Goal: Check status: Check status

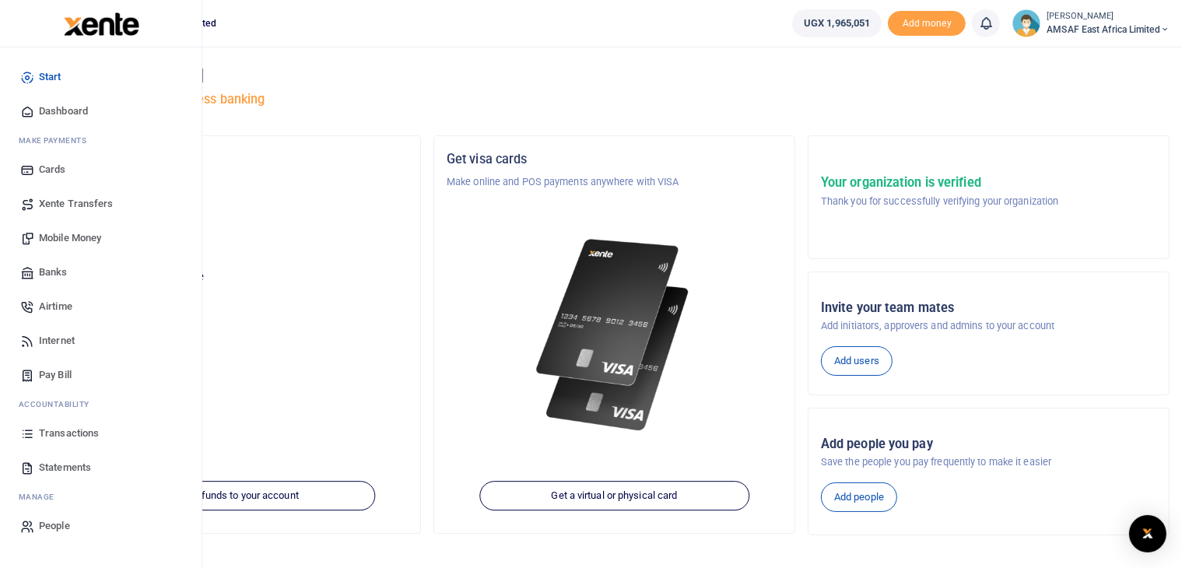
click at [66, 432] on span "Transactions" at bounding box center [69, 434] width 60 height 16
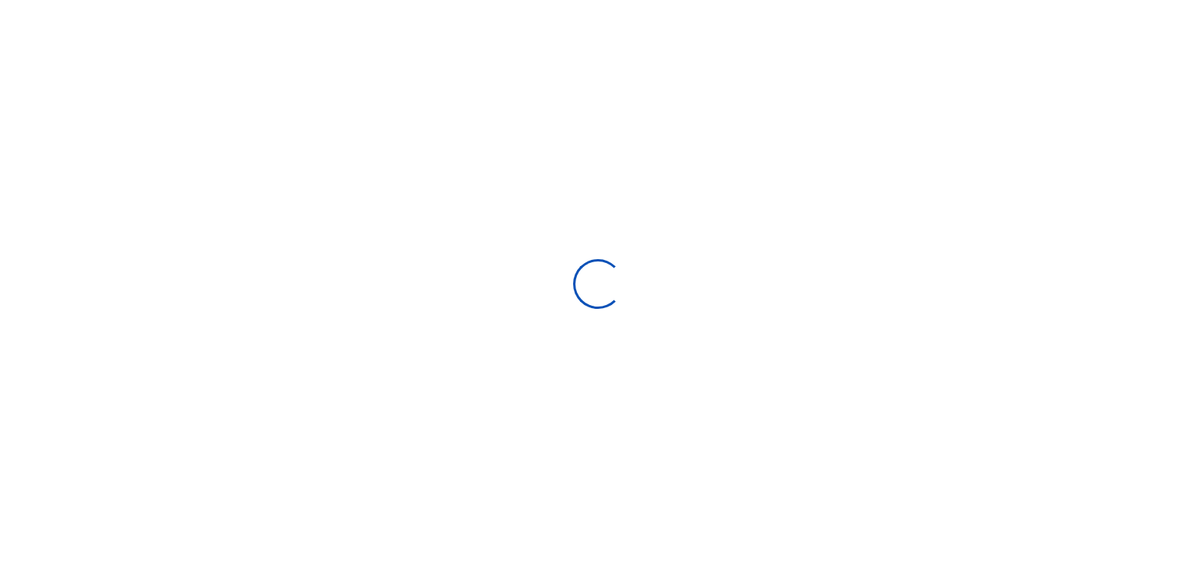
select select
type input "[DATE] - [DATE]"
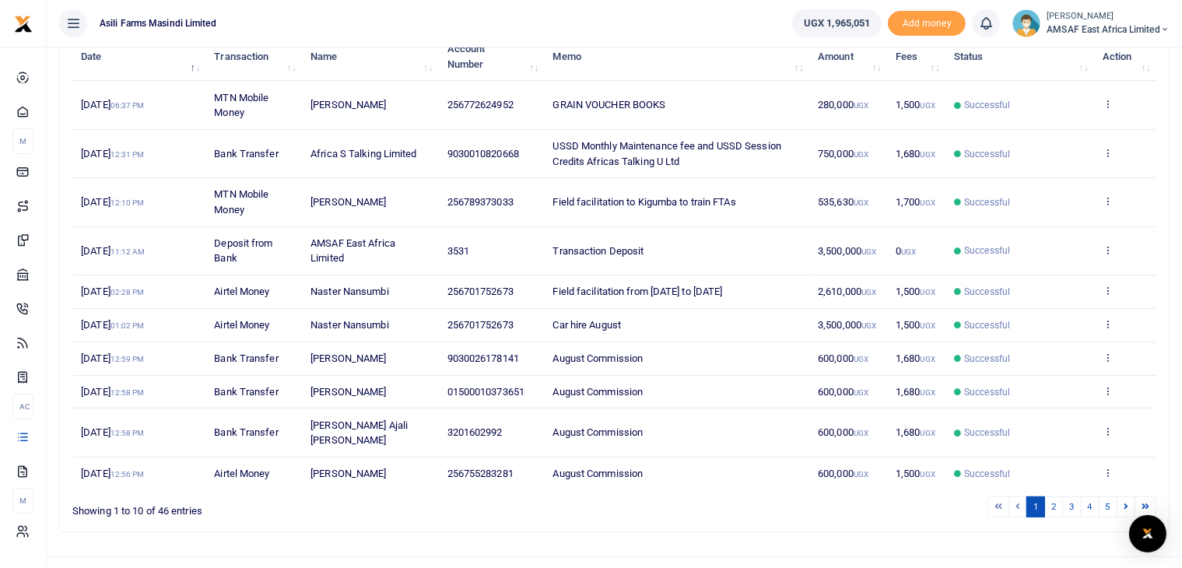
scroll to position [237, 0]
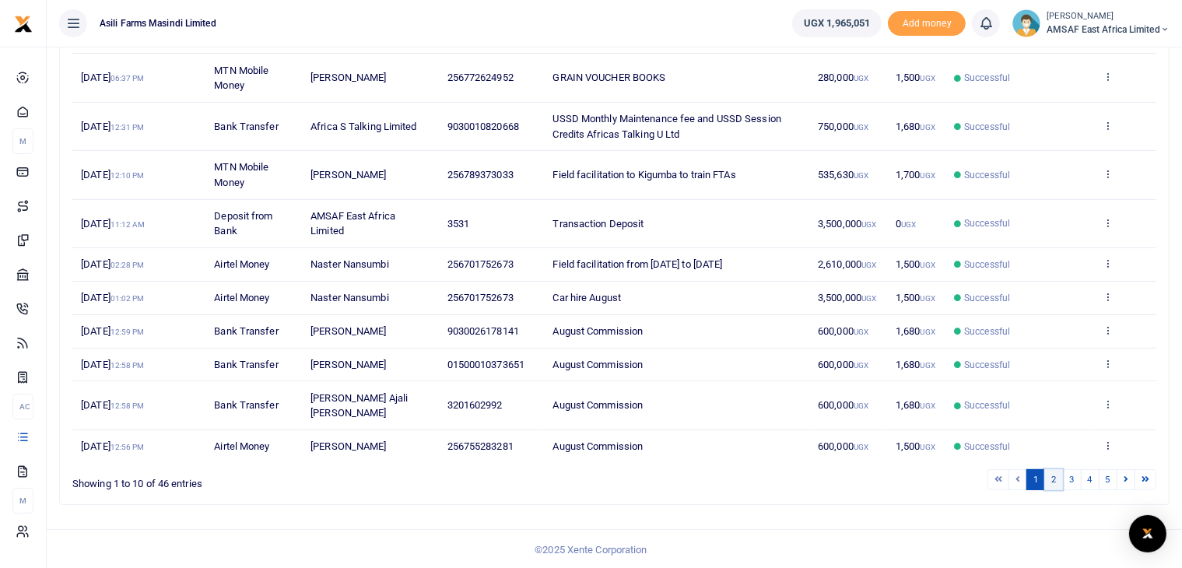
click at [1059, 477] on link "2" at bounding box center [1054, 479] width 19 height 21
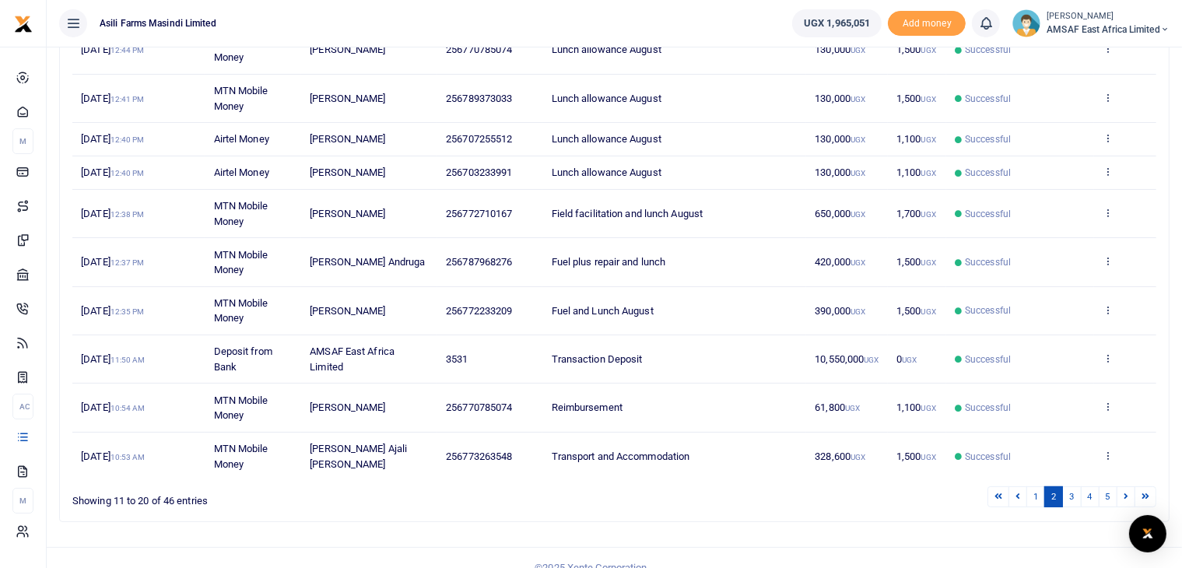
scroll to position [282, 0]
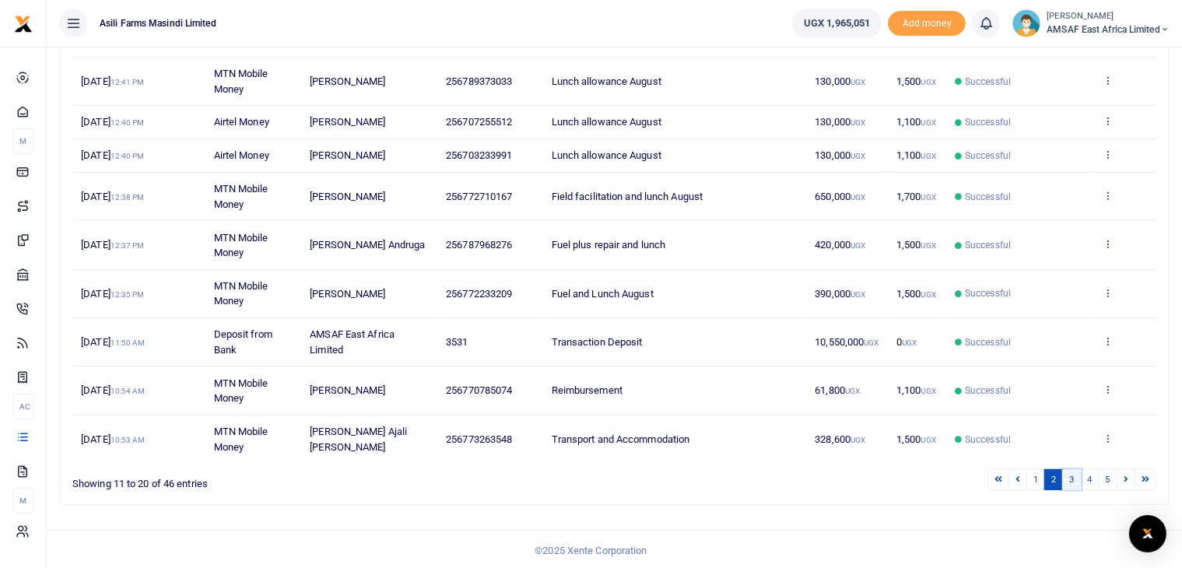
click at [1068, 474] on link "3" at bounding box center [1071, 479] width 19 height 21
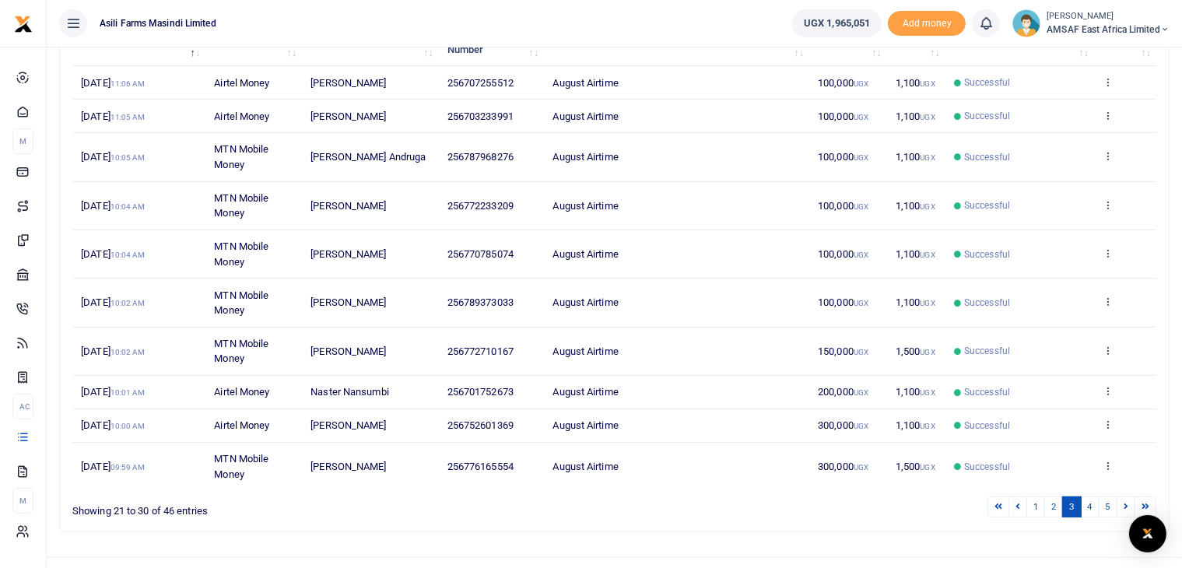
scroll to position [251, 0]
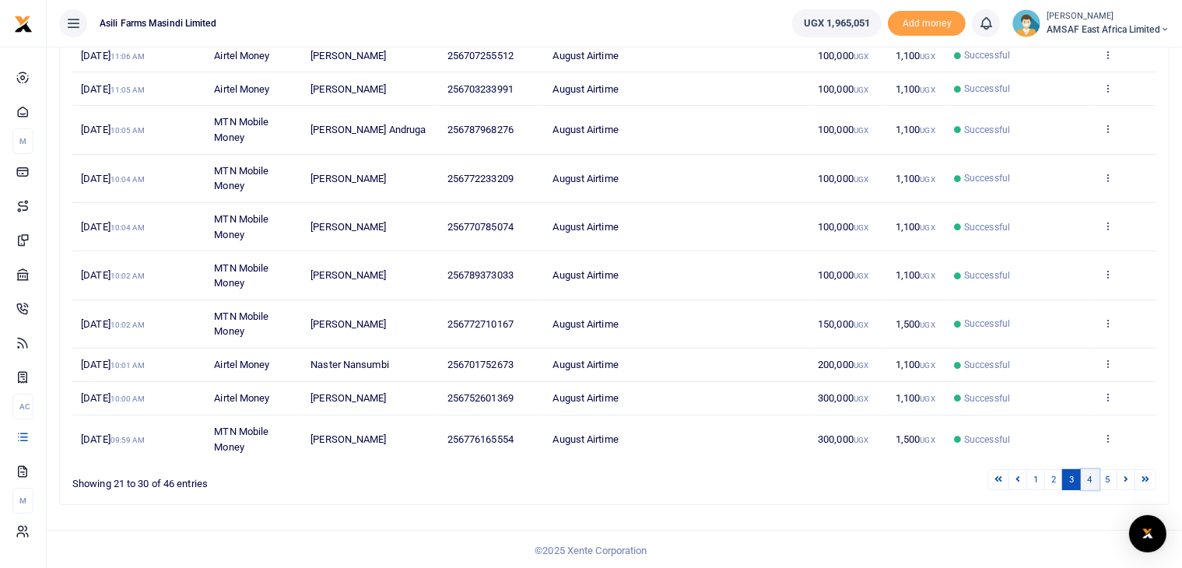
click at [1089, 478] on link "4" at bounding box center [1090, 479] width 19 height 21
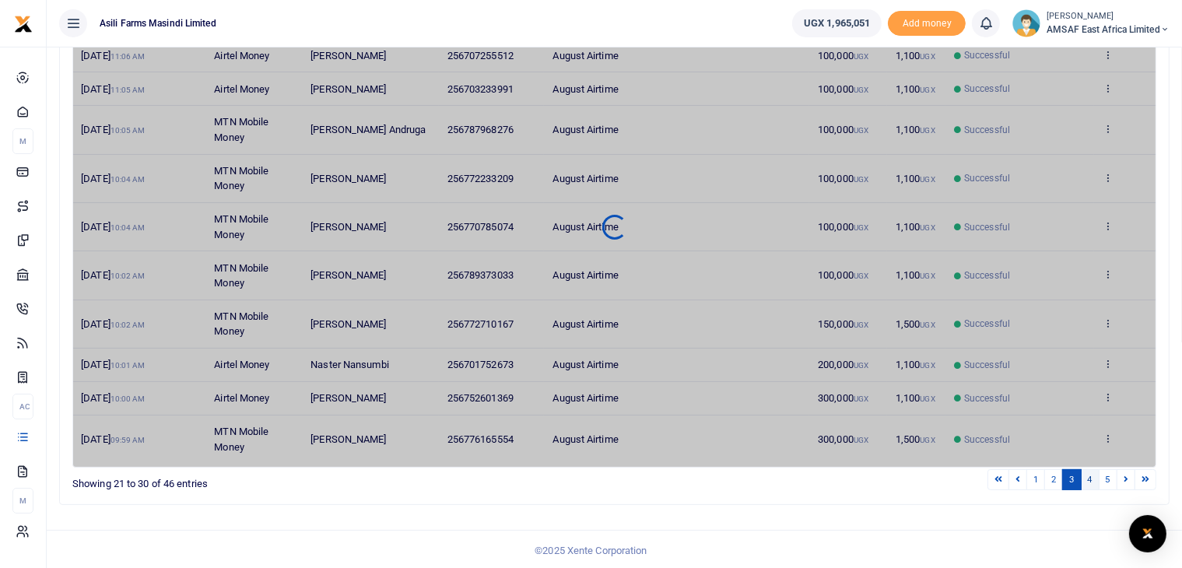
scroll to position [221, 0]
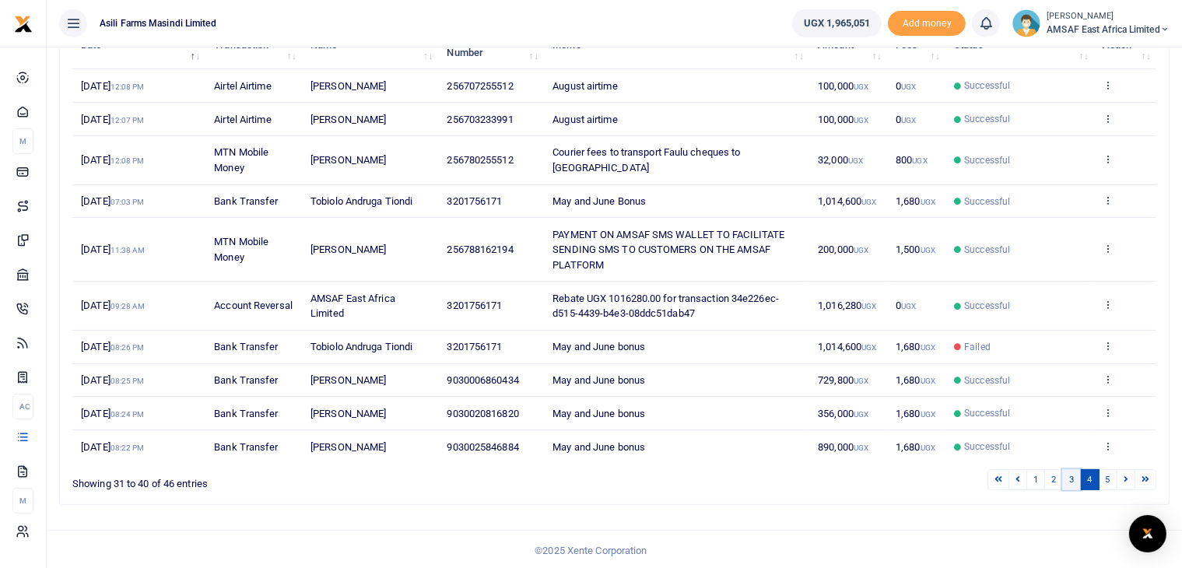
click at [1074, 479] on link "3" at bounding box center [1071, 479] width 19 height 21
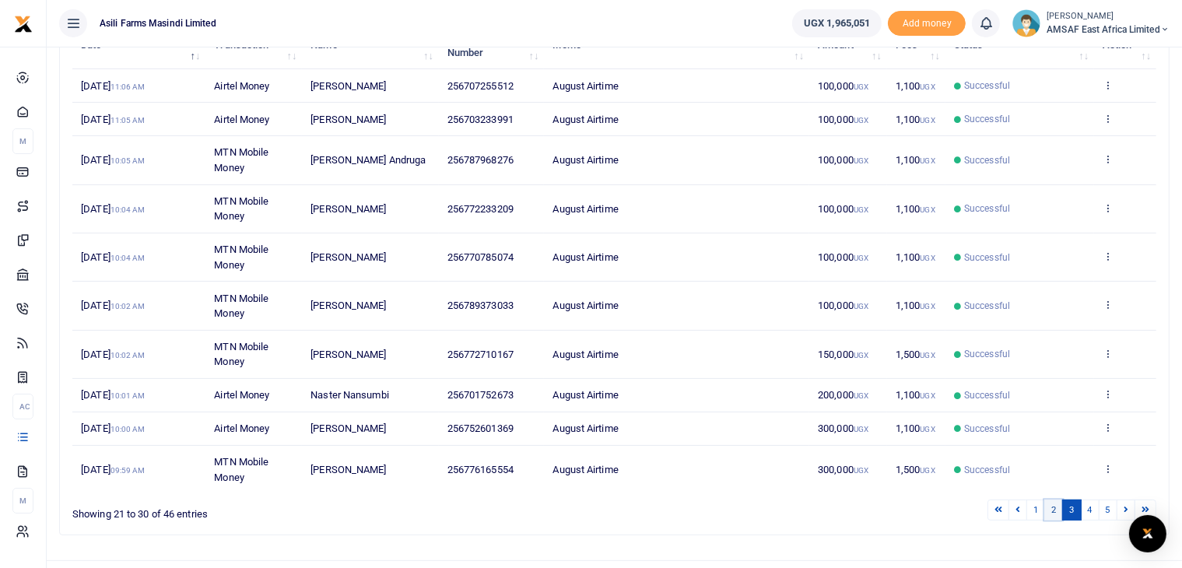
click at [1052, 507] on link "2" at bounding box center [1054, 510] width 19 height 21
